Goal: Navigation & Orientation: Find specific page/section

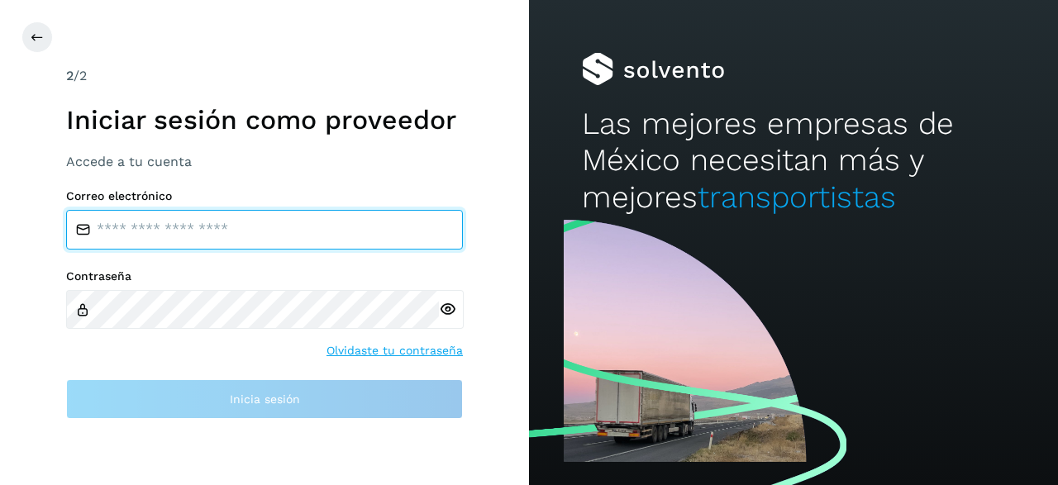
click at [245, 232] on input "email" at bounding box center [264, 230] width 397 height 40
type input "**********"
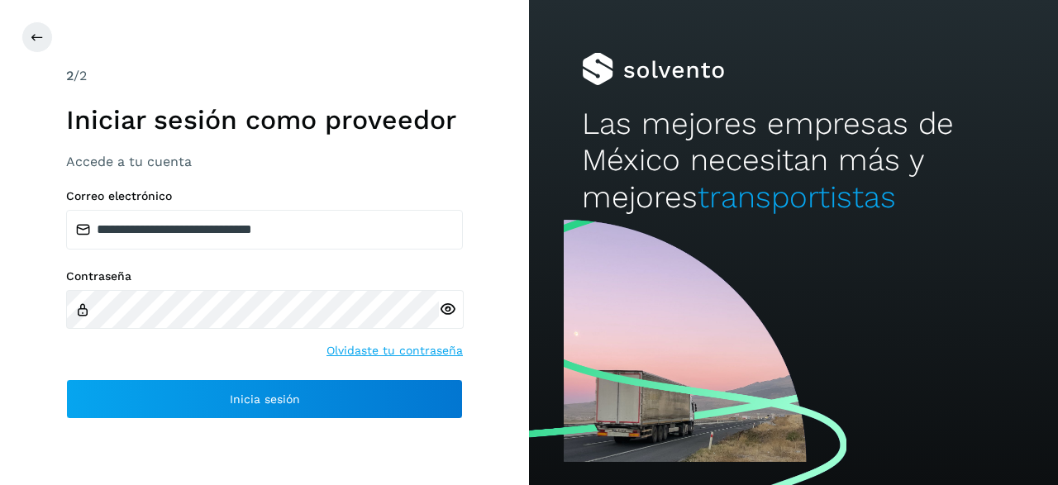
click at [442, 300] on div at bounding box center [451, 309] width 25 height 39
click at [445, 312] on icon at bounding box center [447, 309] width 17 height 17
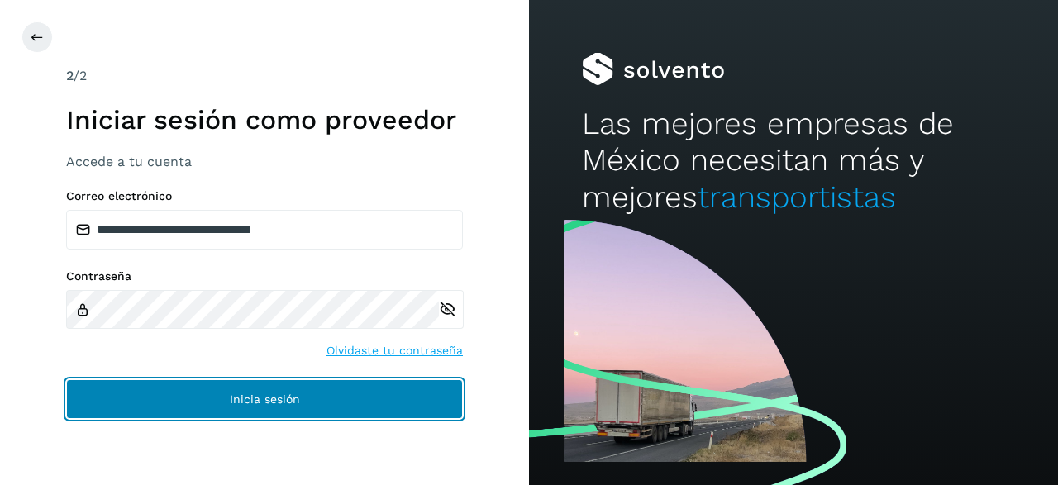
click at [297, 393] on span "Inicia sesión" at bounding box center [265, 399] width 70 height 12
click at [244, 400] on span "Inicia sesión" at bounding box center [265, 399] width 70 height 12
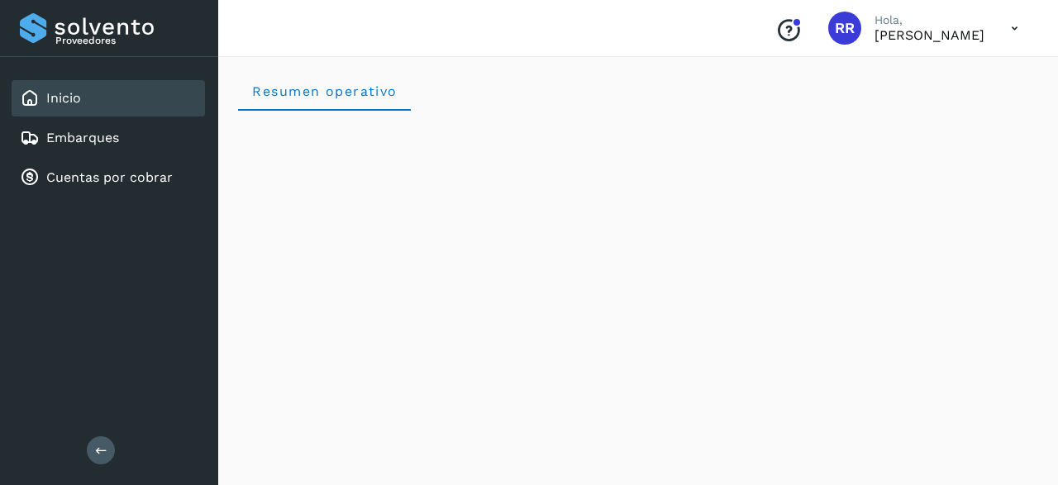
click at [1021, 25] on icon at bounding box center [1014, 29] width 34 height 34
click at [1017, 29] on div at bounding box center [529, 242] width 1058 height 485
click at [1009, 29] on icon at bounding box center [1014, 29] width 34 height 34
click at [918, 232] on div at bounding box center [529, 242] width 1058 height 485
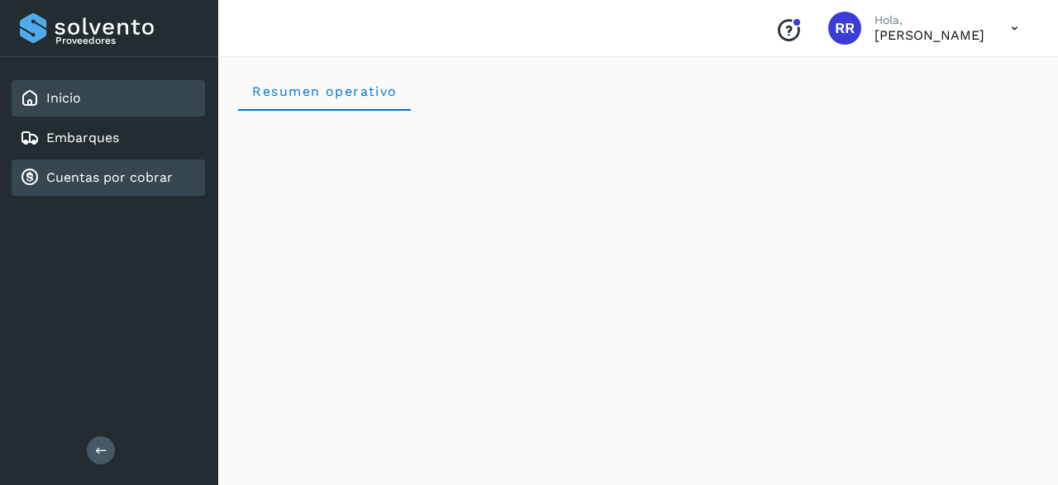
click at [141, 169] on div "Cuentas por cobrar" at bounding box center [96, 178] width 153 height 20
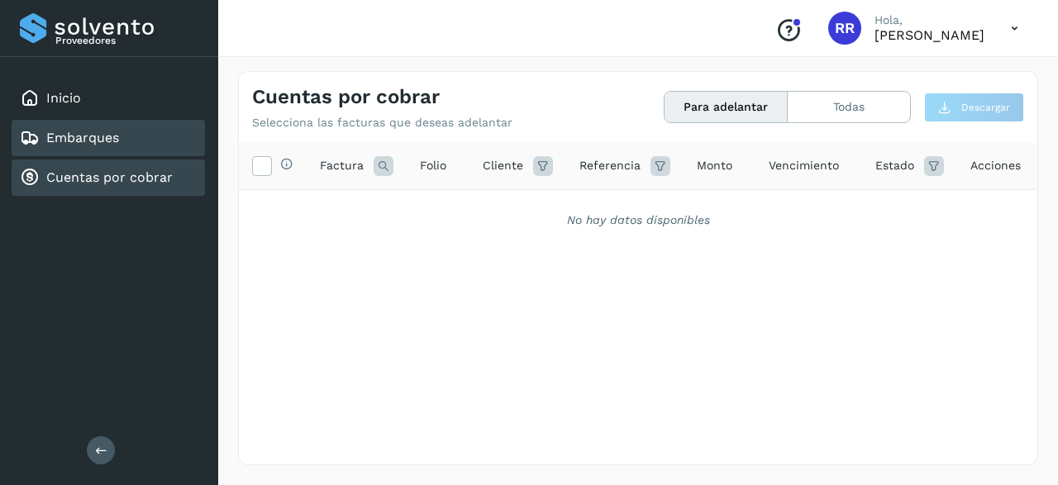
click at [100, 130] on link "Embarques" at bounding box center [82, 138] width 73 height 16
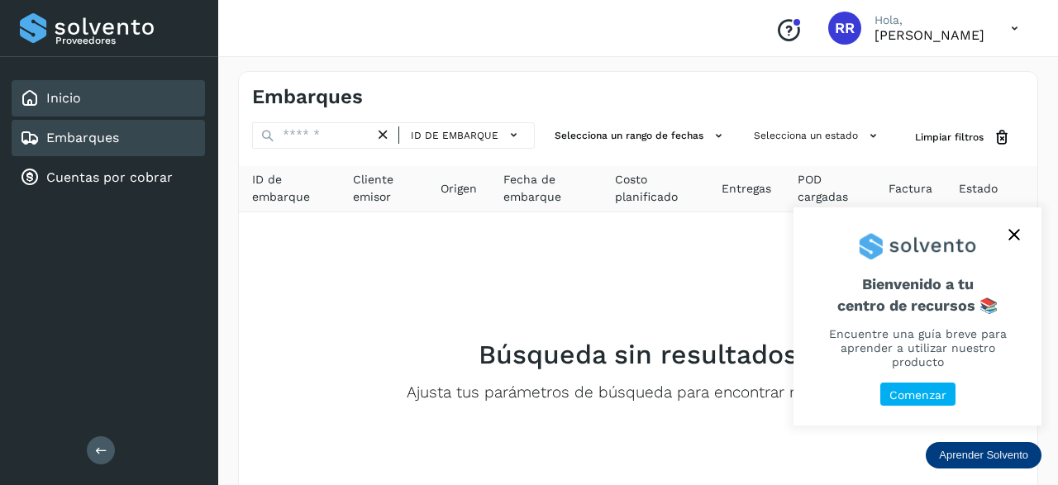
click at [63, 98] on link "Inicio" at bounding box center [63, 98] width 35 height 16
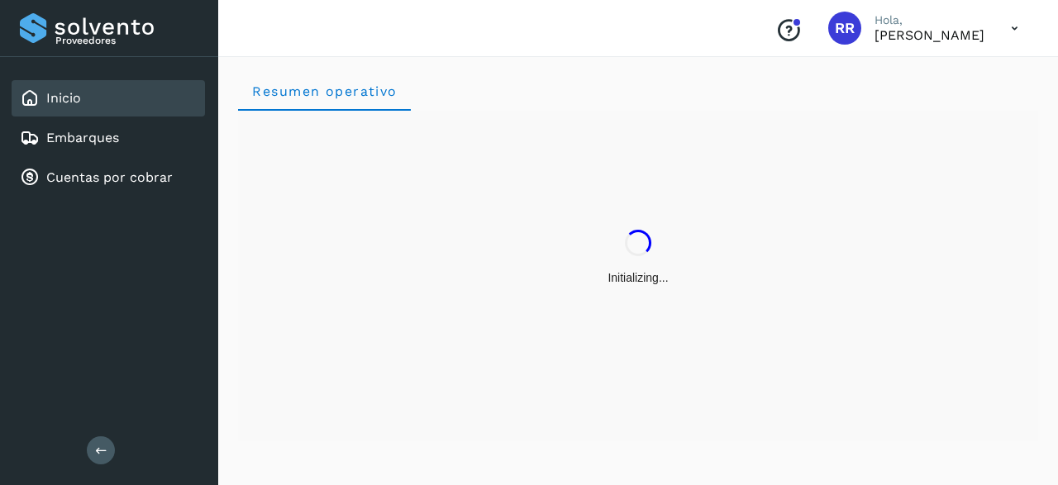
click at [835, 28] on span "RR" at bounding box center [845, 28] width 20 height 0
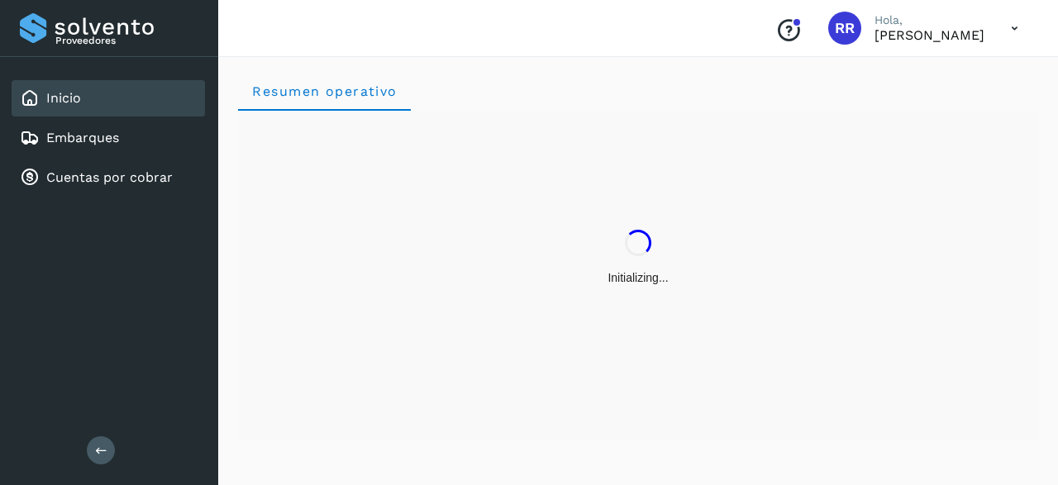
click at [95, 100] on div "Inicio" at bounding box center [108, 98] width 193 height 36
click at [77, 133] on link "Embarques" at bounding box center [82, 138] width 73 height 16
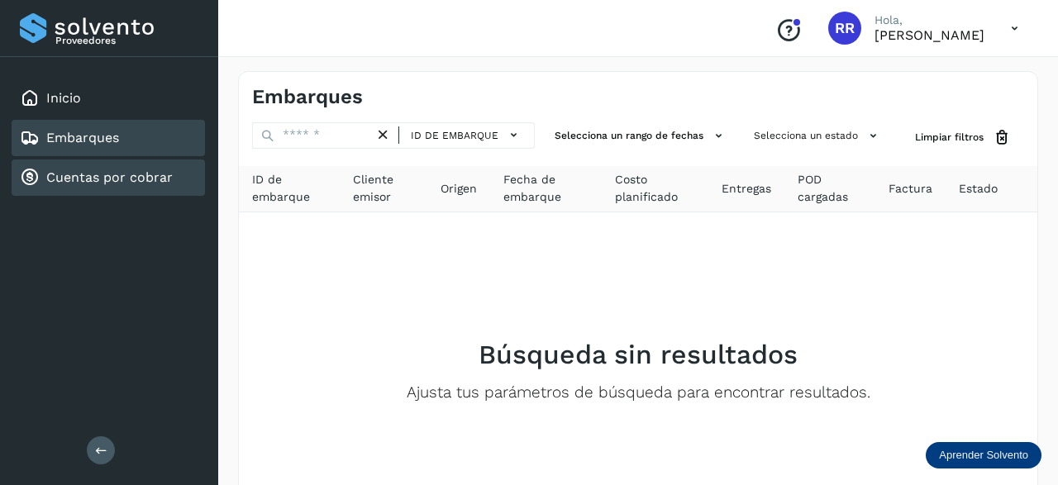
click at [102, 164] on div "Cuentas por cobrar" at bounding box center [108, 177] width 193 height 36
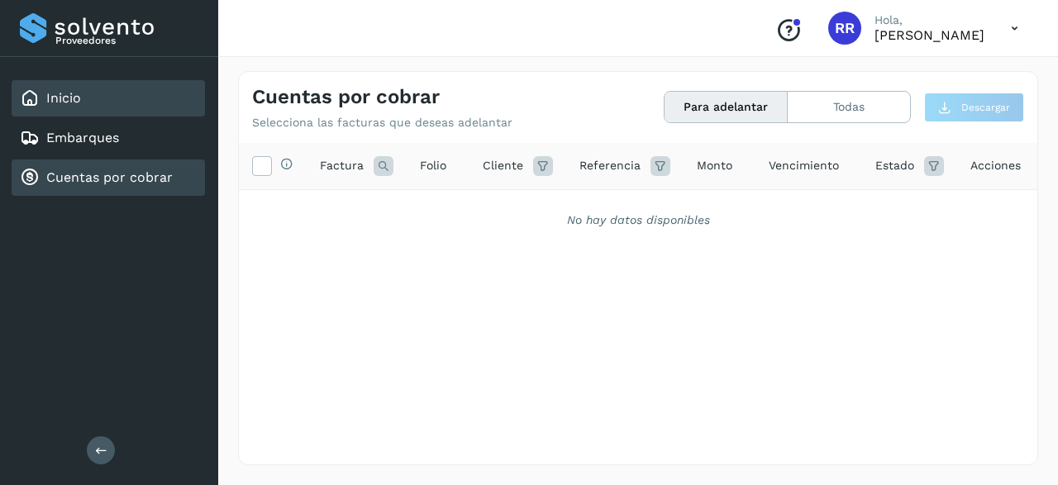
click at [64, 96] on link "Inicio" at bounding box center [63, 98] width 35 height 16
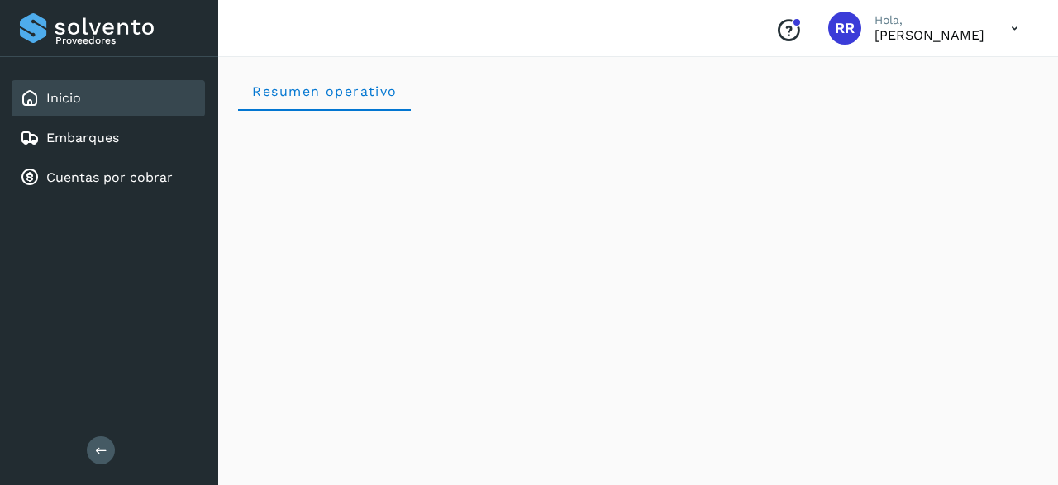
click at [1017, 24] on icon at bounding box center [1014, 29] width 34 height 34
click at [1017, 24] on div at bounding box center [529, 242] width 1058 height 485
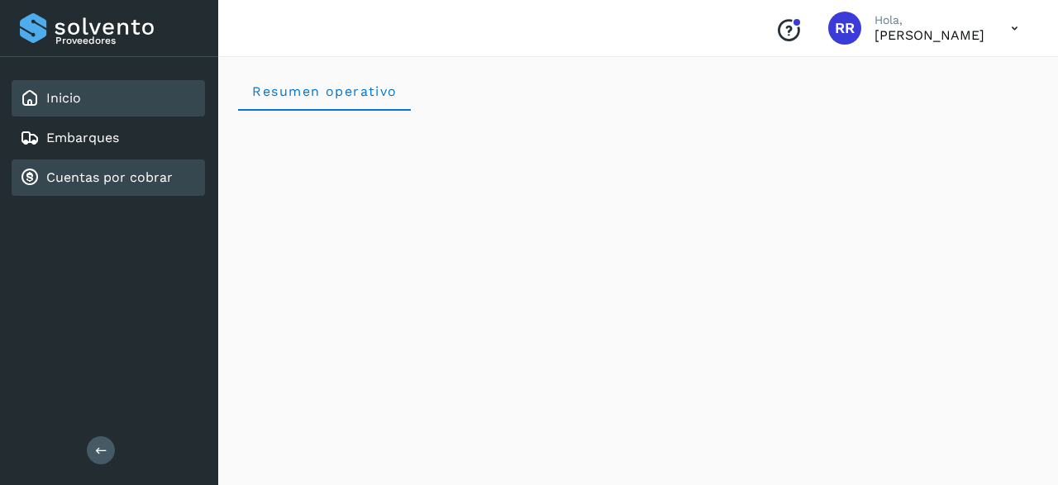
click at [142, 178] on link "Cuentas por cobrar" at bounding box center [109, 177] width 126 height 16
